Goal: Information Seeking & Learning: Learn about a topic

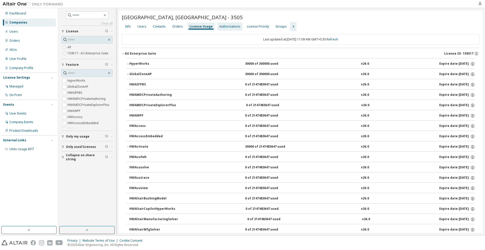
click at [228, 27] on div "Authorizations" at bounding box center [229, 26] width 21 height 4
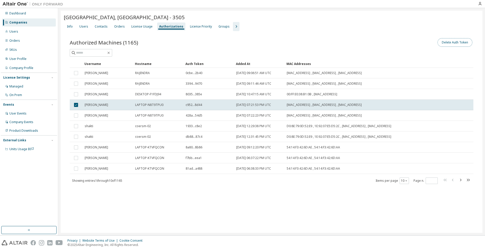
click at [451, 42] on button "Delete Auth Token" at bounding box center [454, 42] width 35 height 9
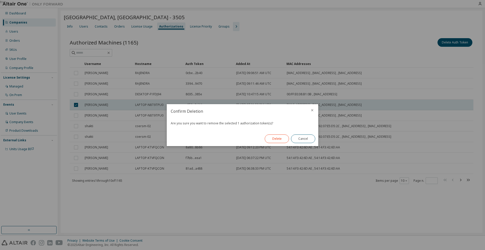
click at [285, 139] on button "Delete" at bounding box center [277, 138] width 24 height 9
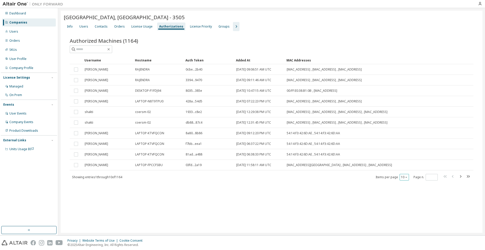
click at [406, 177] on icon "button" at bounding box center [406, 177] width 2 height 1
click at [407, 200] on div "50" at bounding box center [419, 202] width 40 height 6
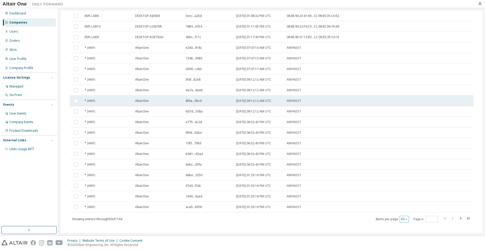
scroll to position [388, 0]
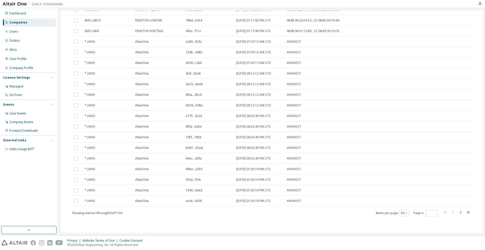
click at [459, 213] on icon "button" at bounding box center [460, 212] width 6 height 6
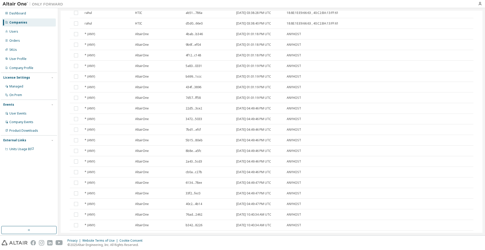
click at [459, 213] on tr "* (ANY) AltairOne 76ad...2462 2024-03-10 10:40:34 AM UTC ANYHOST" at bounding box center [271, 214] width 403 height 11
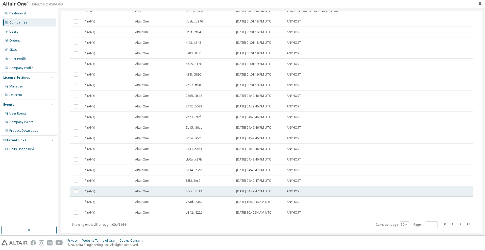
scroll to position [416, 0]
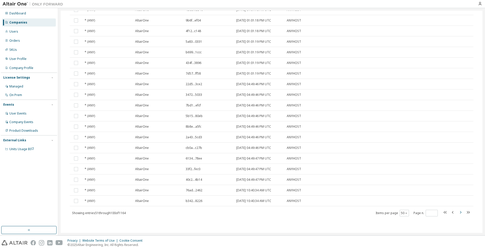
click at [457, 211] on icon "button" at bounding box center [460, 212] width 6 height 6
type input "*"
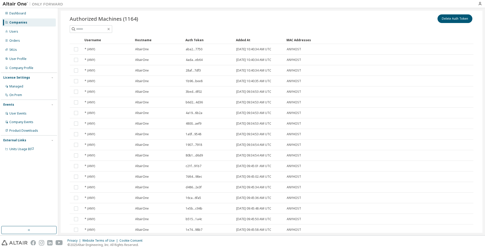
scroll to position [0, 0]
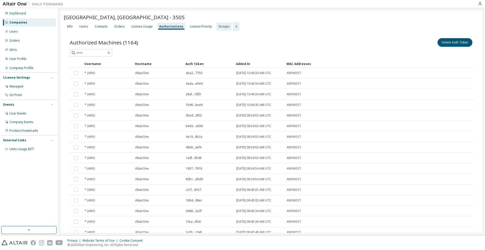
click at [220, 25] on div "Groups" at bounding box center [223, 26] width 11 height 4
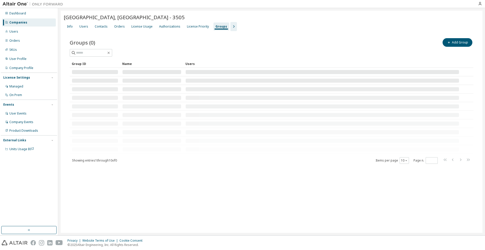
click at [230, 25] on icon "button" at bounding box center [233, 26] width 6 height 6
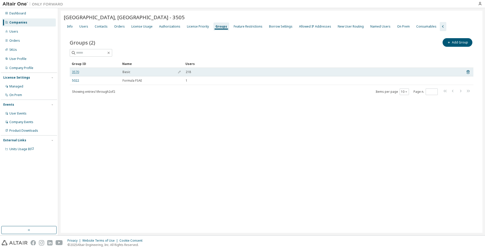
click at [77, 71] on link "3570" at bounding box center [75, 72] width 7 height 4
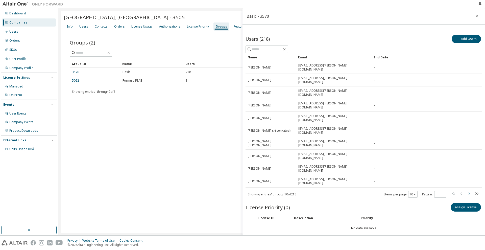
click at [468, 190] on icon "button" at bounding box center [469, 193] width 6 height 6
type input "*"
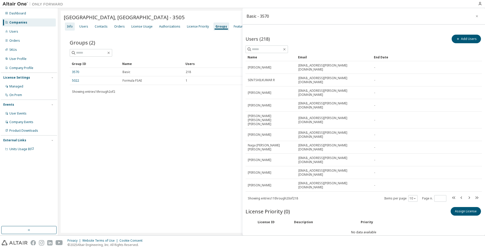
click at [67, 28] on div "Info" at bounding box center [70, 26] width 6 height 4
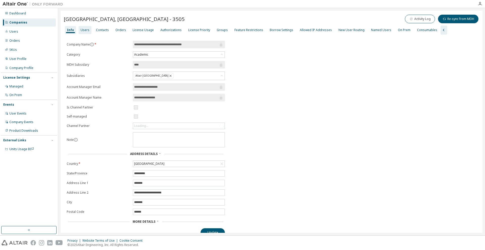
click at [81, 28] on div "Users" at bounding box center [85, 30] width 9 height 4
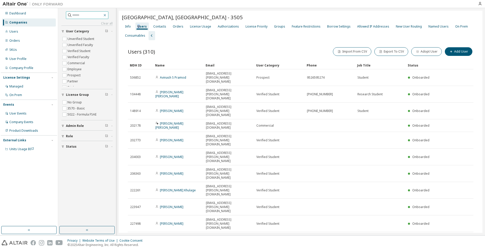
click at [107, 14] on icon "button" at bounding box center [105, 15] width 4 height 4
click at [16, 13] on div "Dashboard" at bounding box center [17, 13] width 17 height 4
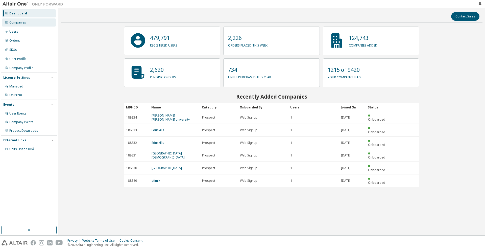
click at [14, 21] on div "Companies" at bounding box center [17, 22] width 17 height 4
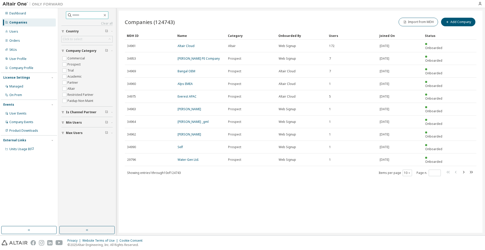
click at [96, 12] on span at bounding box center [87, 15] width 42 height 8
click at [83, 15] on input "text" at bounding box center [87, 15] width 30 height 5
type input "*****"
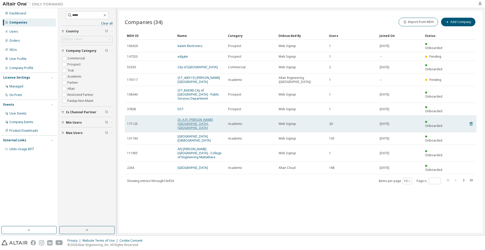
click at [189, 117] on link "Dr. A.P.J. [PERSON_NAME][GEOGRAPHIC_DATA], [GEOGRAPHIC_DATA]" at bounding box center [194, 123] width 35 height 12
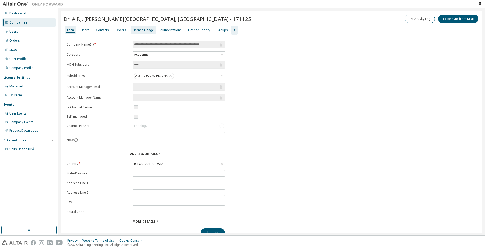
click at [142, 31] on div "License Usage" at bounding box center [143, 30] width 21 height 4
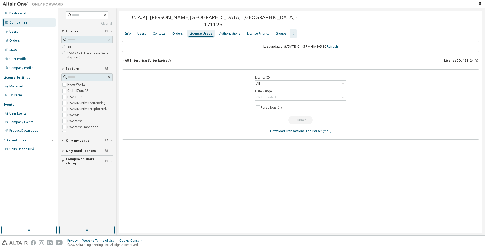
click at [123, 59] on icon "button" at bounding box center [123, 60] width 3 height 3
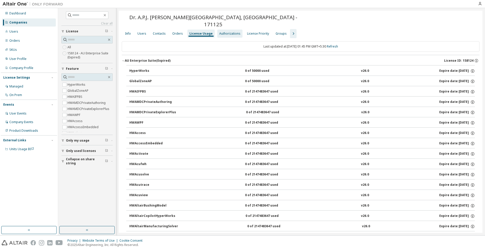
click at [220, 32] on div "Authorizations" at bounding box center [229, 34] width 21 height 4
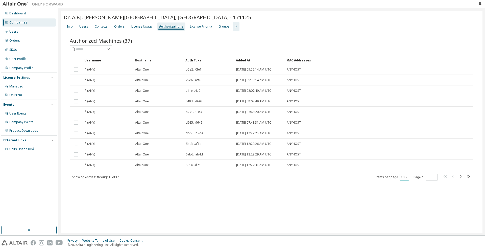
click at [403, 178] on button "10" at bounding box center [404, 177] width 7 height 4
click at [406, 207] on div "100" at bounding box center [419, 208] width 40 height 6
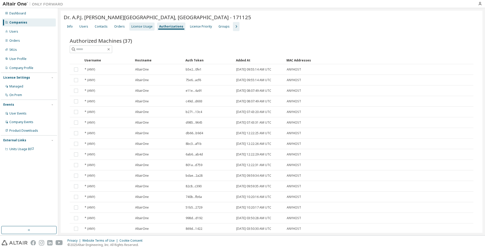
click at [140, 27] on div "License Usage" at bounding box center [141, 26] width 21 height 4
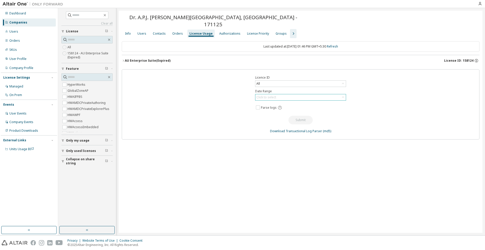
click at [280, 94] on div "Click to select" at bounding box center [300, 97] width 90 height 6
click at [275, 109] on li "Year to date" at bounding box center [299, 111] width 89 height 7
click at [278, 81] on div "All" at bounding box center [300, 84] width 90 height 6
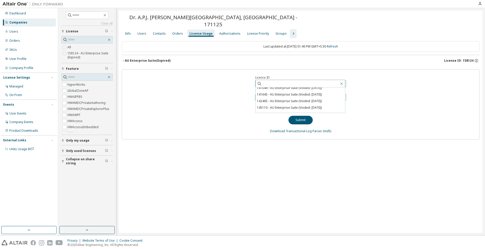
scroll to position [27, 0]
click at [266, 81] on div "All" at bounding box center [300, 84] width 90 height 6
click at [214, 84] on div "Licence ID All Date Range Year to date Parse logs Submit Download Transactional…" at bounding box center [300, 104] width 357 height 70
click at [274, 94] on div "Year to date" at bounding box center [300, 97] width 90 height 6
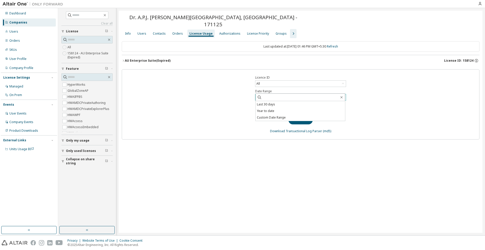
click at [274, 94] on div "Year to date" at bounding box center [300, 97] width 90 height 6
click at [301, 116] on button "Submit" at bounding box center [300, 120] width 24 height 9
click at [292, 129] on link "Download Transactional Log Parser" at bounding box center [296, 131] width 52 height 4
click at [466, 99] on div "Licence ID All Date Range Year to date Parse logs Submit Download Transactional…" at bounding box center [300, 104] width 357 height 70
click at [223, 32] on div "Authorizations" at bounding box center [229, 34] width 21 height 4
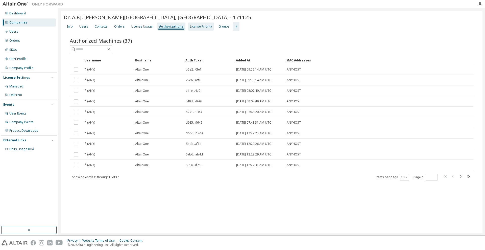
click at [188, 29] on div "License Priority" at bounding box center [201, 26] width 26 height 8
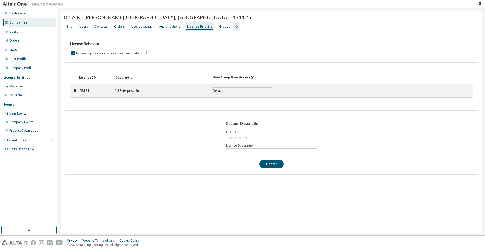
drag, startPoint x: 79, startPoint y: 91, endPoint x: 103, endPoint y: 90, distance: 23.7
click at [79, 90] on div "158124" at bounding box center [93, 91] width 30 height 4
click at [118, 90] on div "AU Enterprise Suite" at bounding box center [160, 91] width 91 height 4
click at [210, 86] on div "158124 AU Enterprise Suite Default Save" at bounding box center [190, 90] width 224 height 9
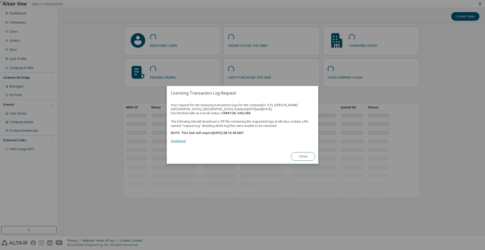
click at [180, 140] on link "Download" at bounding box center [178, 141] width 15 height 4
click at [298, 156] on button "Close" at bounding box center [303, 156] width 24 height 9
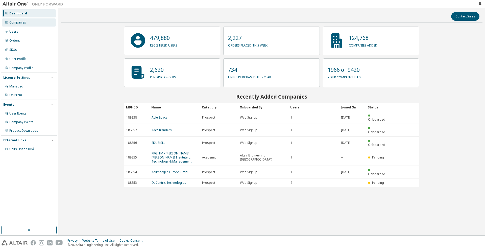
drag, startPoint x: 20, startPoint y: 20, endPoint x: 35, endPoint y: 25, distance: 16.1
click at [20, 21] on div "Companies" at bounding box center [17, 22] width 17 height 4
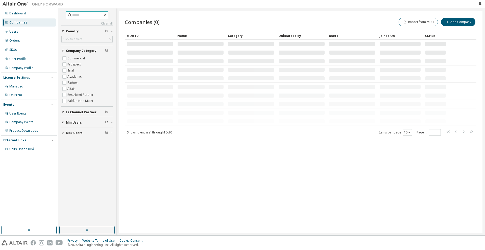
click at [83, 13] on input "text" at bounding box center [87, 15] width 30 height 5
type input "****"
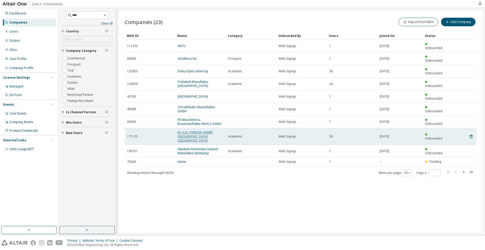
click at [199, 130] on link "Dr. A.P.J. [PERSON_NAME][GEOGRAPHIC_DATA], [GEOGRAPHIC_DATA]" at bounding box center [194, 136] width 35 height 12
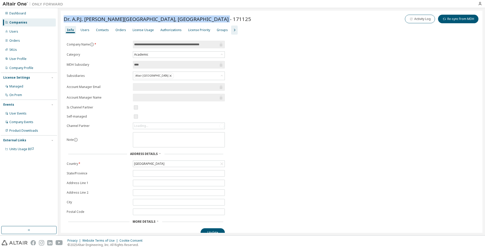
drag, startPoint x: 217, startPoint y: 18, endPoint x: 61, endPoint y: 19, distance: 156.0
click at [61, 19] on div "**********" at bounding box center [271, 125] width 421 height 229
copy span "Dr. A.P.J. [PERSON_NAME][GEOGRAPHIC_DATA], [GEOGRAPHIC_DATA] - 171125"
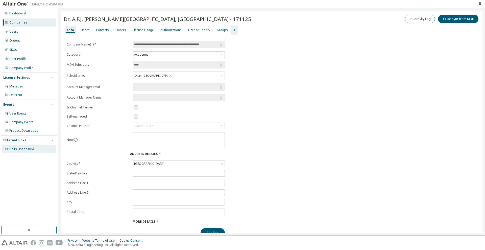
click at [20, 150] on span "Units Usage BI" at bounding box center [21, 149] width 25 height 4
click at [21, 148] on span "Units Usage BI" at bounding box center [21, 149] width 25 height 4
click at [25, 122] on div "Company Events" at bounding box center [21, 122] width 24 height 4
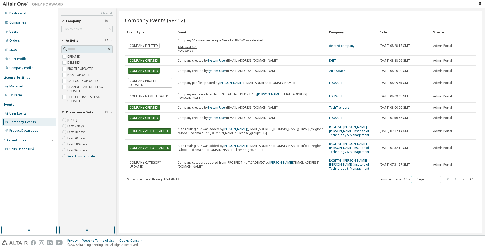
click at [409, 178] on button "10" at bounding box center [407, 179] width 7 height 4
click at [409, 208] on div "100" at bounding box center [422, 208] width 40 height 6
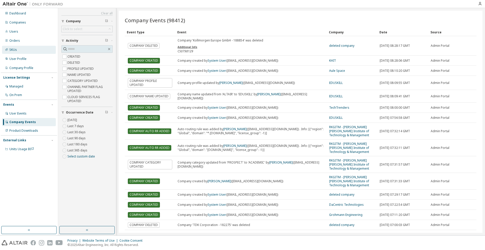
click at [15, 48] on div "SKUs" at bounding box center [13, 50] width 8 height 4
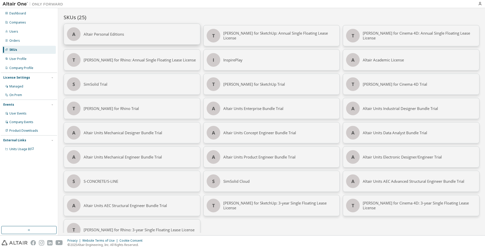
click at [103, 34] on div "Altair Personal Editions" at bounding box center [140, 34] width 113 height 21
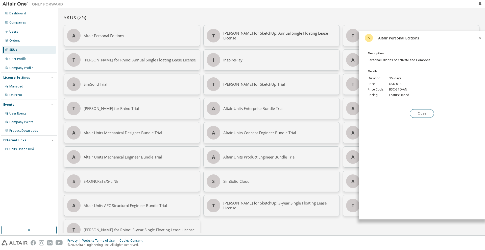
click at [479, 37] on icon at bounding box center [479, 38] width 5 height 5
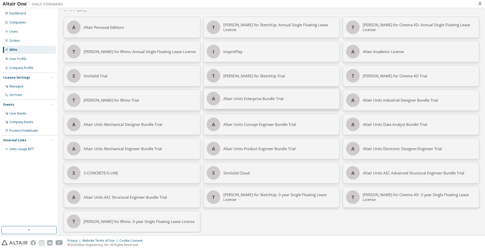
scroll to position [11, 0]
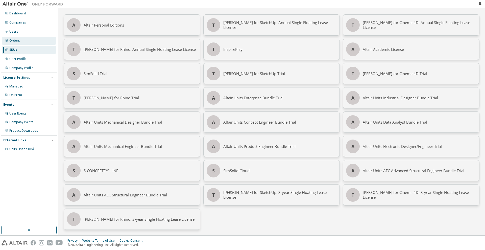
click at [21, 39] on div "Orders" at bounding box center [29, 41] width 54 height 8
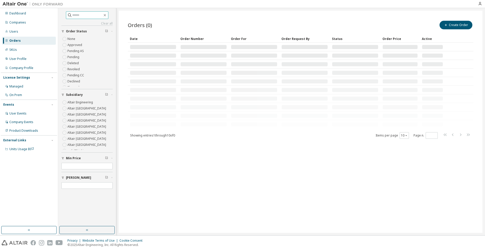
click at [76, 16] on input "text" at bounding box center [87, 15] width 30 height 5
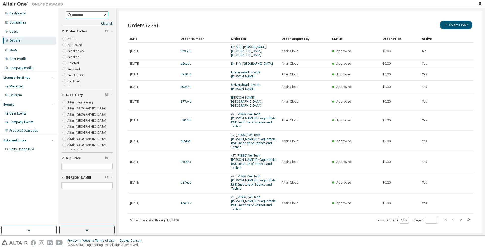
drag, startPoint x: 85, startPoint y: 15, endPoint x: 39, endPoint y: 6, distance: 46.2
click at [39, 6] on div "Dashboard Companies Users Orders SKUs User Profile Company Profile License Sett…" at bounding box center [242, 125] width 485 height 250
type input "****"
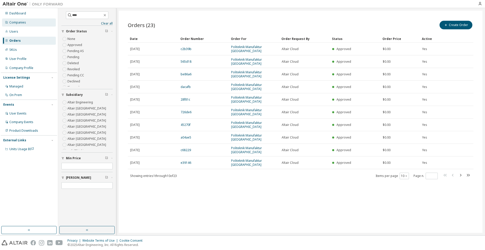
click at [11, 23] on div "Companies" at bounding box center [17, 22] width 17 height 4
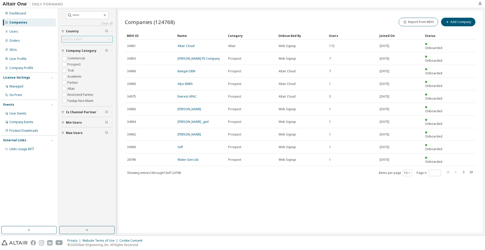
click at [100, 39] on div "Click to select" at bounding box center [87, 39] width 51 height 6
click at [88, 13] on input "text" at bounding box center [87, 15] width 30 height 5
type input "****"
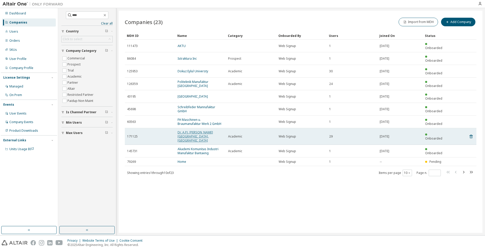
click at [193, 130] on link "Dr. A.P.J. [PERSON_NAME][GEOGRAPHIC_DATA], [GEOGRAPHIC_DATA]" at bounding box center [194, 136] width 35 height 12
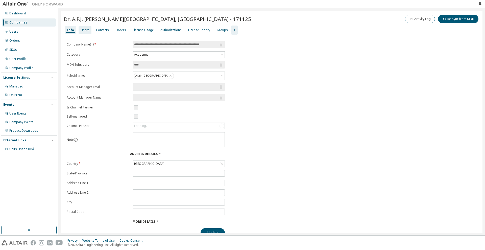
click at [82, 29] on div "Users" at bounding box center [85, 30] width 9 height 4
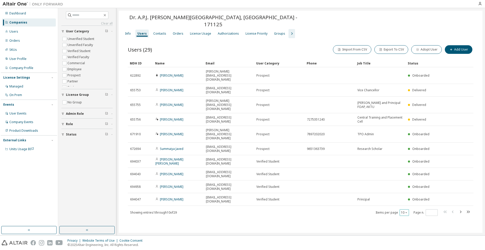
click at [406, 212] on icon "button" at bounding box center [406, 212] width 2 height 1
click at [409, 174] on div "30" at bounding box center [419, 176] width 40 height 6
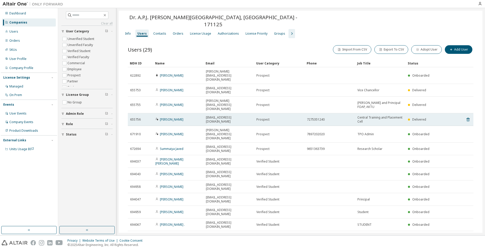
scroll to position [107, 0]
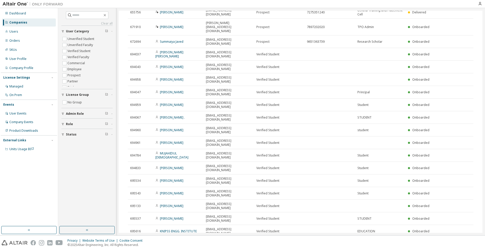
click at [480, 112] on div "Dr. A.P.J. [PERSON_NAME][GEOGRAPHIC_DATA], [GEOGRAPHIC_DATA] - 171125 Clear Loa…" at bounding box center [300, 122] width 363 height 222
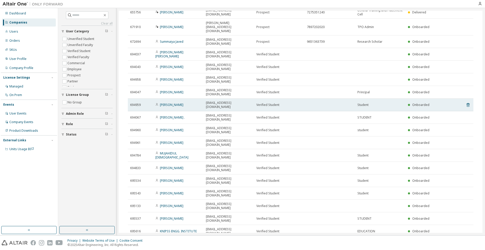
scroll to position [33, 0]
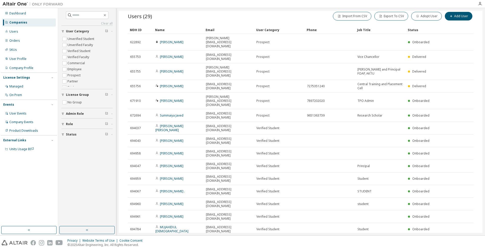
click at [410, 26] on div "Status" at bounding box center [423, 30] width 33 height 8
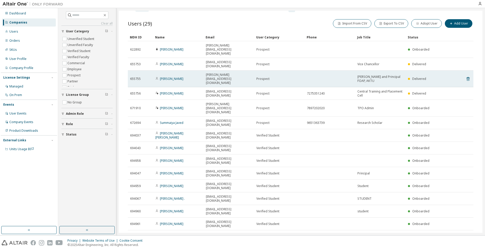
scroll to position [0, 0]
